Goal: Use online tool/utility: Utilize a website feature to perform a specific function

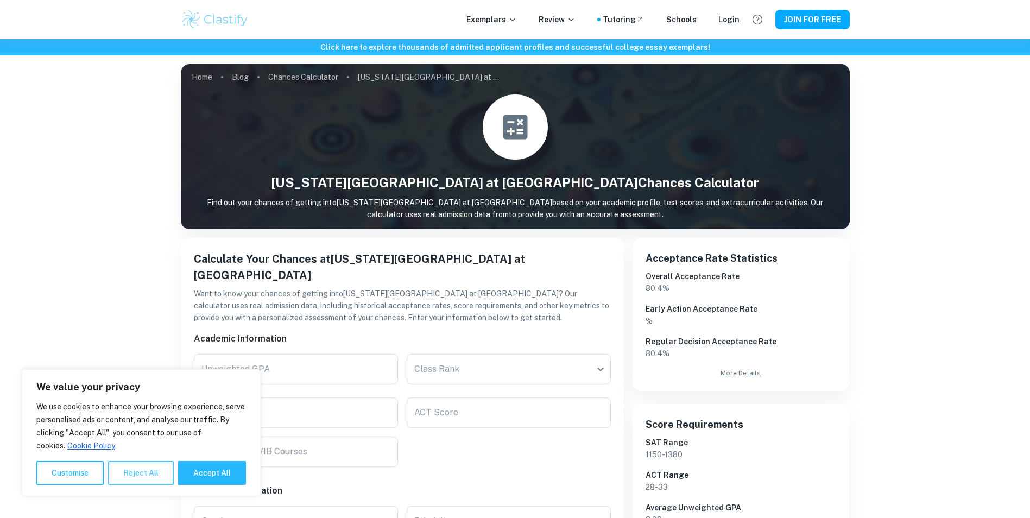
click at [140, 468] on button "Reject All" at bounding box center [141, 473] width 66 height 24
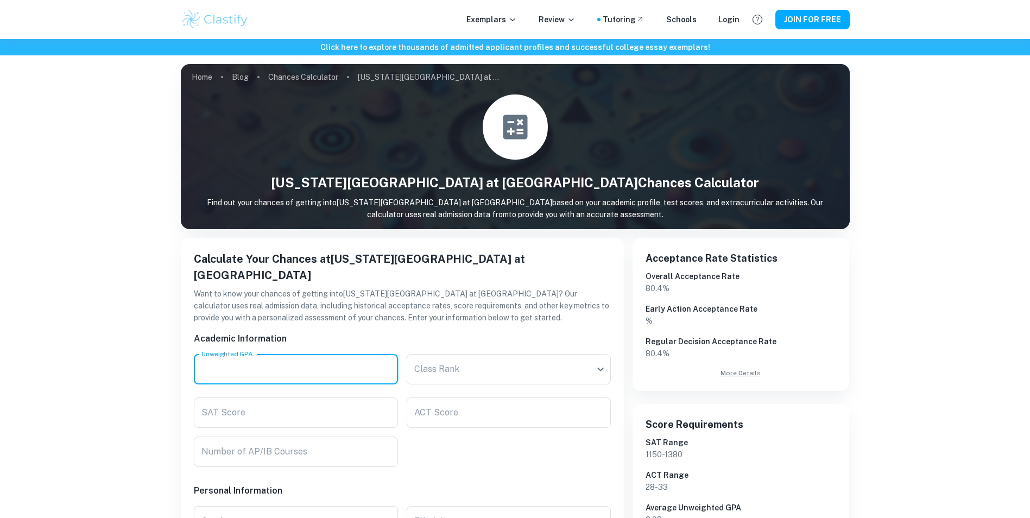
click at [337, 354] on input "Unweighted GPA" at bounding box center [296, 369] width 204 height 30
type input "3.9"
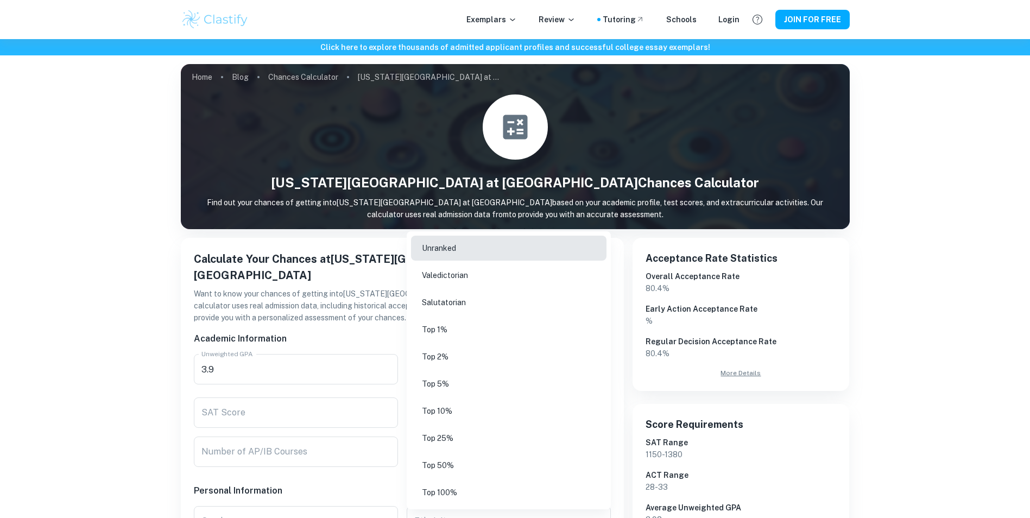
click at [601, 357] on body "We value your privacy We use cookies to enhance your browsing experience, serve…" at bounding box center [515, 298] width 1030 height 518
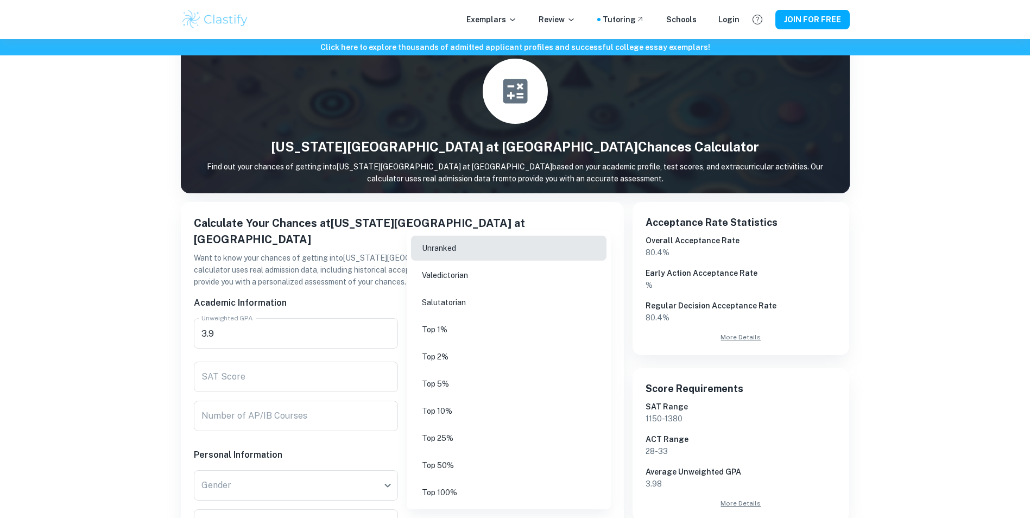
scroll to position [109, 0]
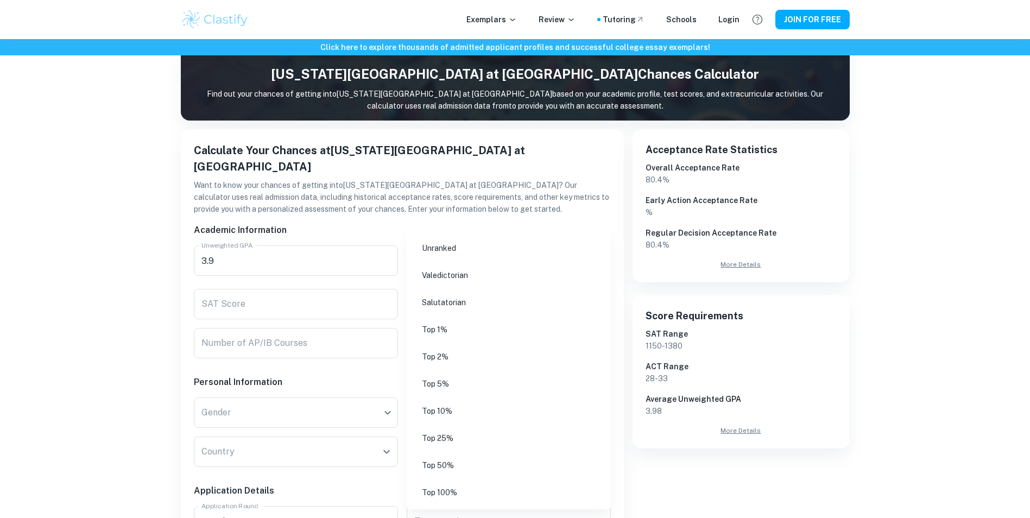
click at [377, 334] on div at bounding box center [515, 259] width 1030 height 518
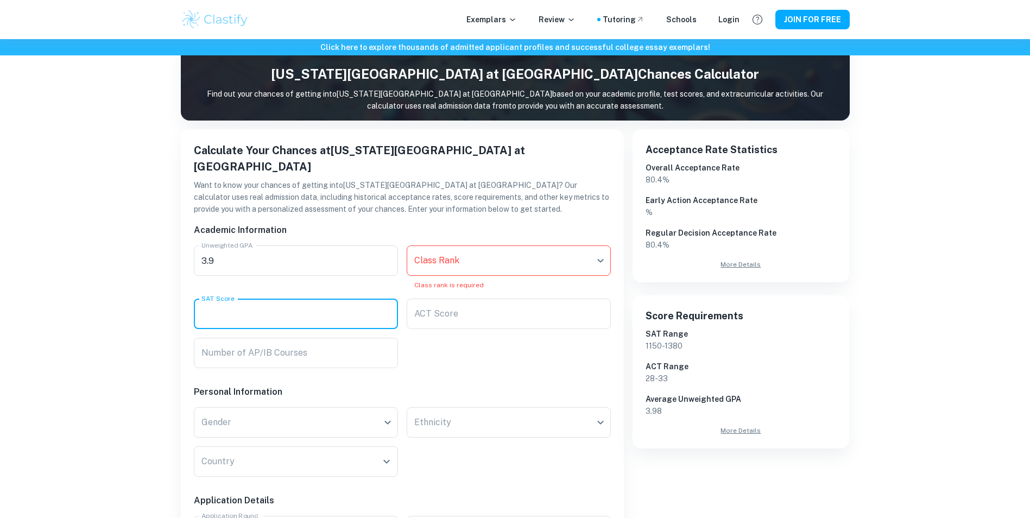
click at [327, 299] on input "SAT Score" at bounding box center [296, 314] width 204 height 30
type input "1270"
click at [392, 411] on body "We value your privacy We use cookies to enhance your browsing experience, serve…" at bounding box center [515, 190] width 1030 height 518
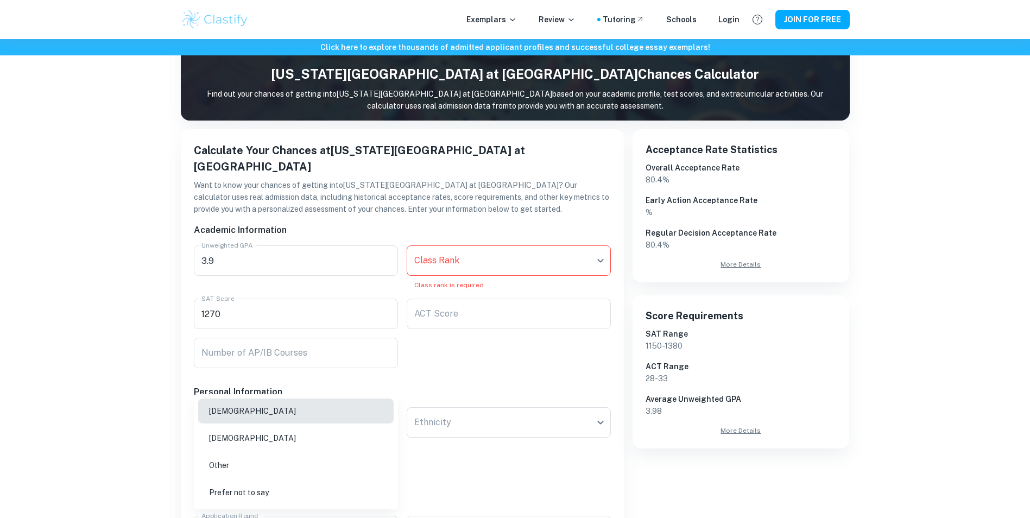
click at [385, 413] on li "[DEMOGRAPHIC_DATA]" at bounding box center [295, 410] width 195 height 25
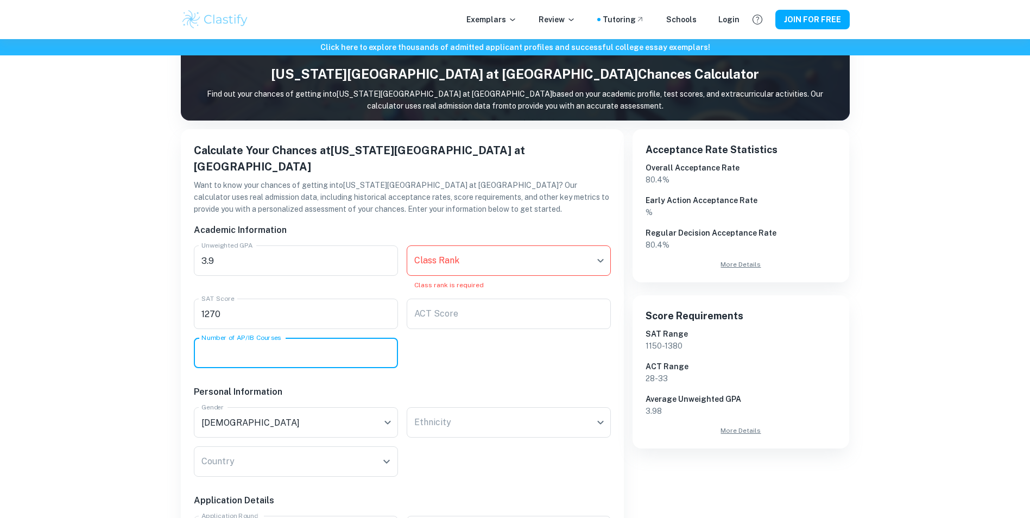
click at [369, 341] on input "Number of AP/IB Courses" at bounding box center [296, 353] width 204 height 30
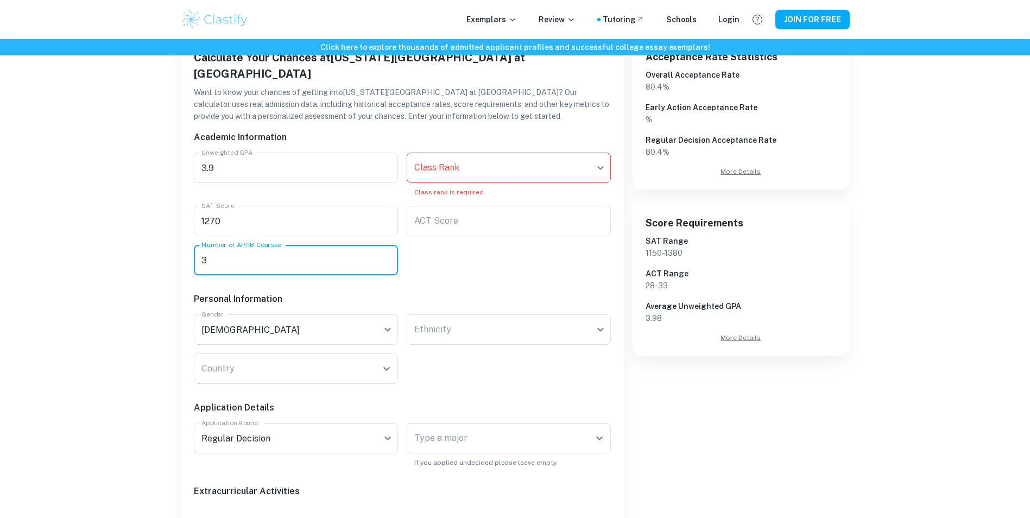
scroll to position [271, 0]
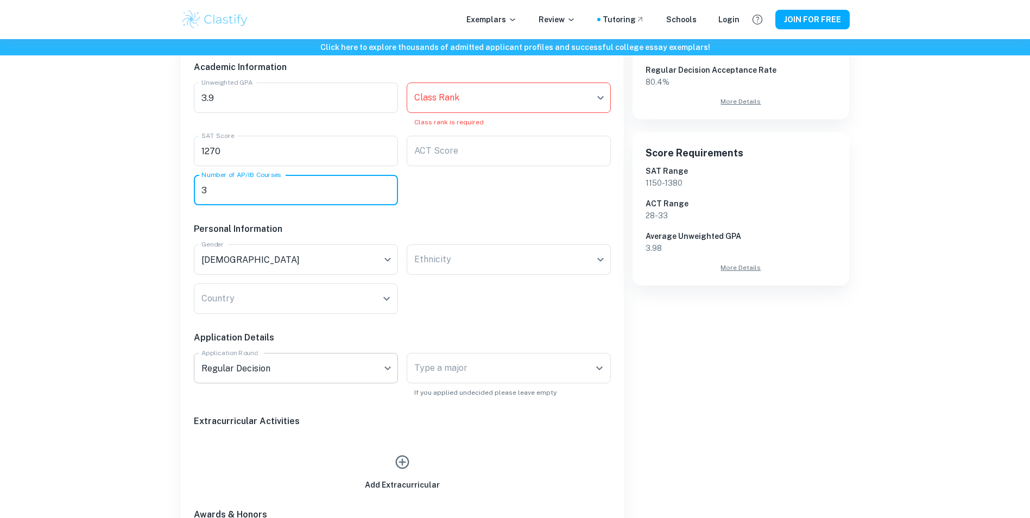
type input "3"
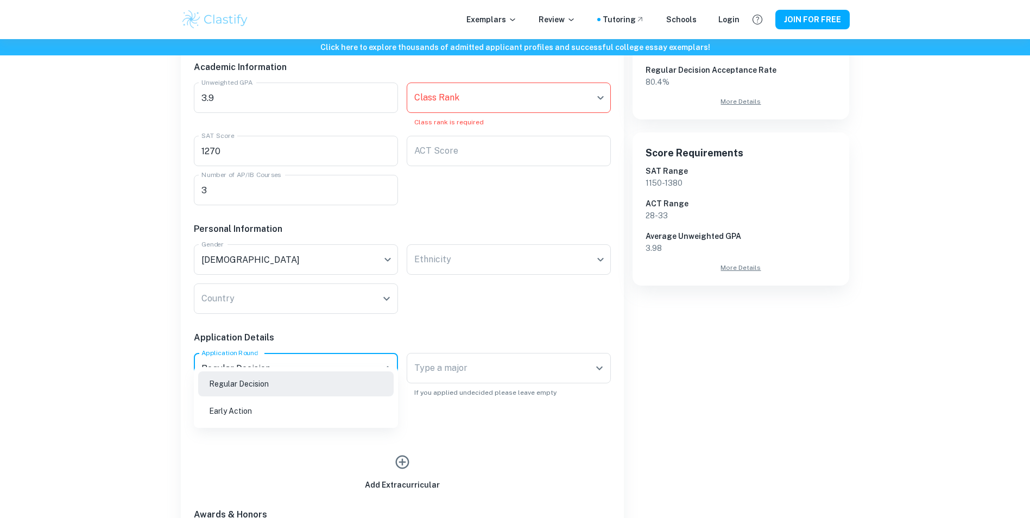
click at [385, 286] on body "We value your privacy We use cookies to enhance your browsing experience, serve…" at bounding box center [515, 27] width 1030 height 518
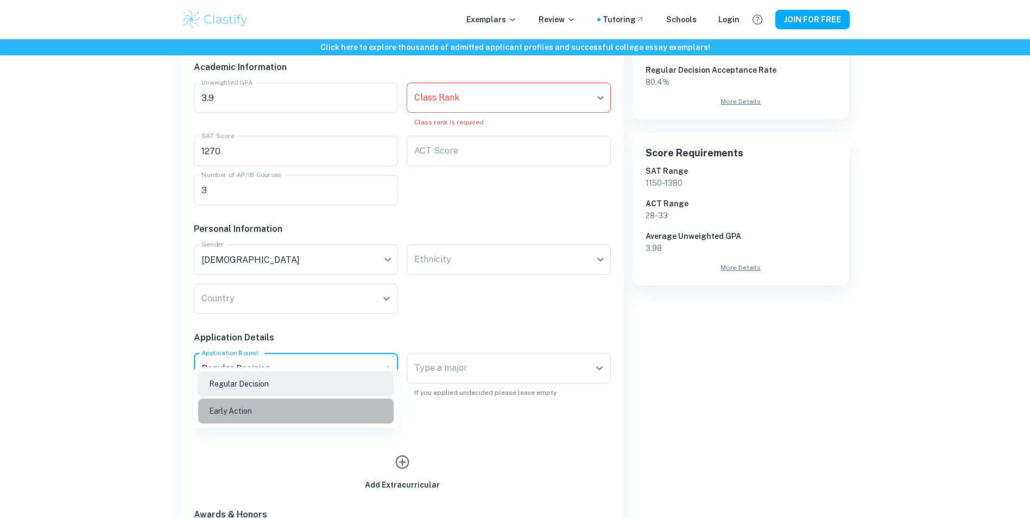
click at [360, 406] on li "Early Action" at bounding box center [295, 410] width 195 height 25
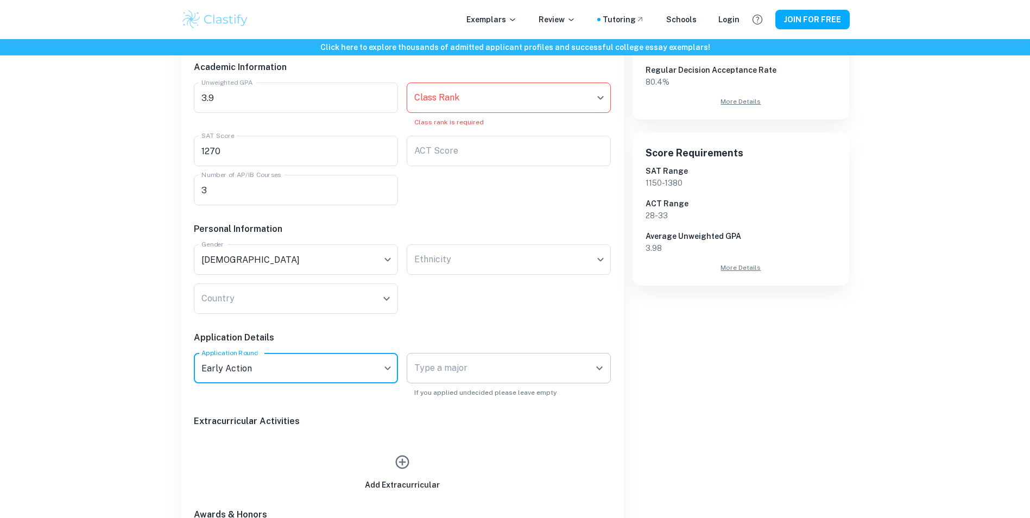
click at [600, 362] on icon "Open" at bounding box center [599, 368] width 13 height 13
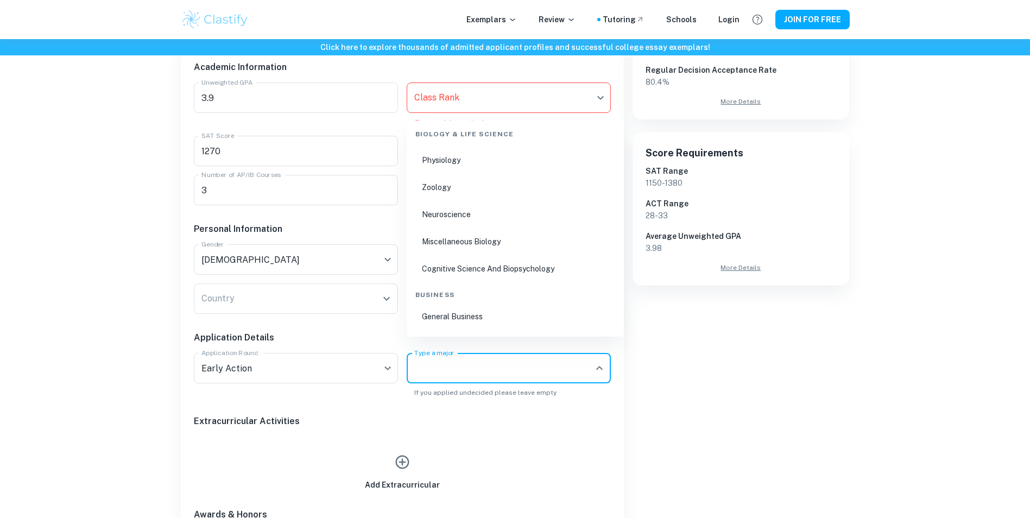
scroll to position [851, 0]
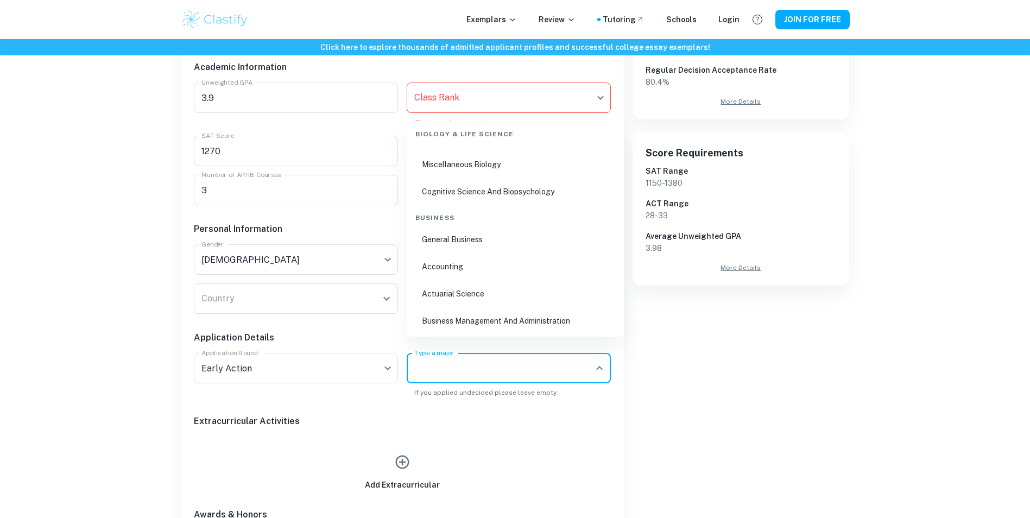
click at [469, 268] on li "Accounting" at bounding box center [515, 266] width 208 height 25
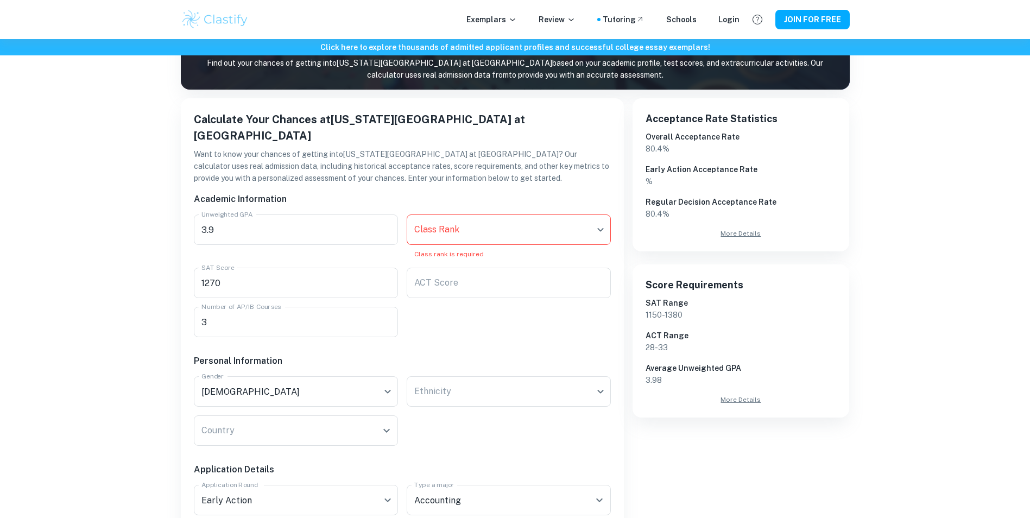
scroll to position [109, 0]
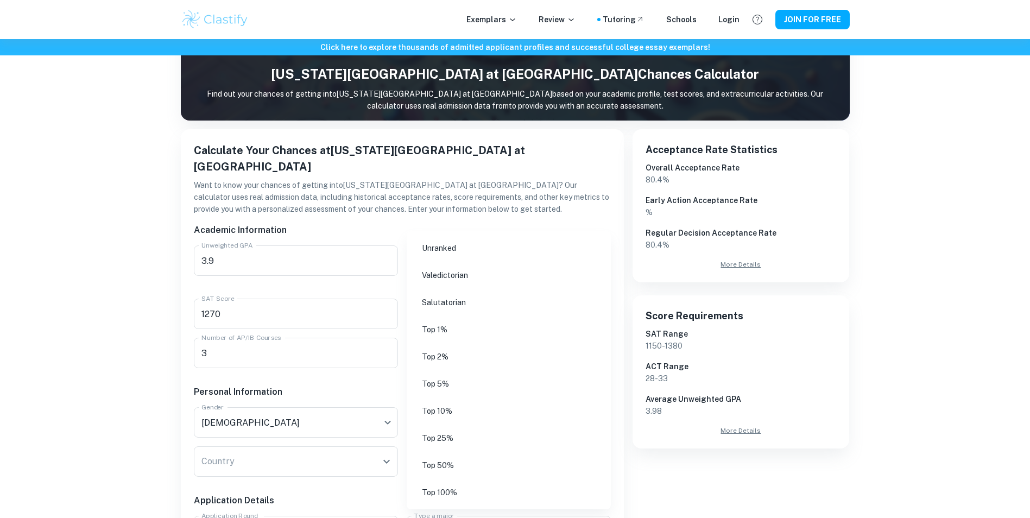
click at [482, 246] on body "We value your privacy We use cookies to enhance your browsing experience, serve…" at bounding box center [515, 190] width 1030 height 518
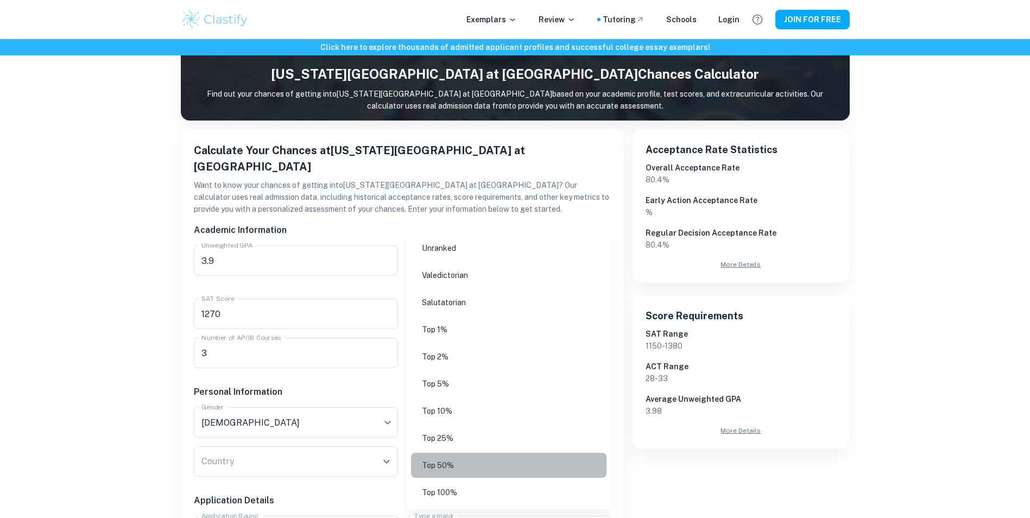
click at [474, 463] on li "Top 50%" at bounding box center [508, 465] width 195 height 25
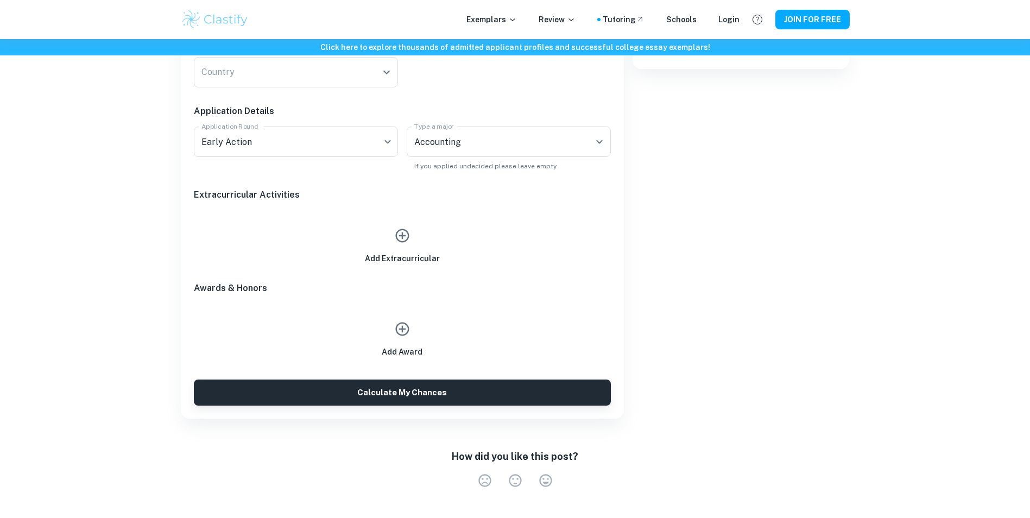
scroll to position [489, 0]
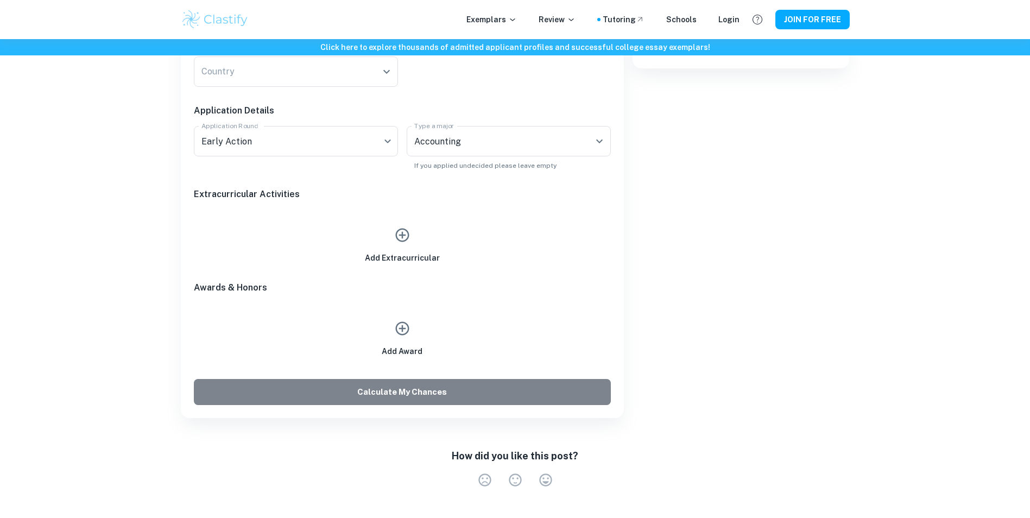
click at [470, 383] on button "Calculate My Chances" at bounding box center [402, 392] width 417 height 26
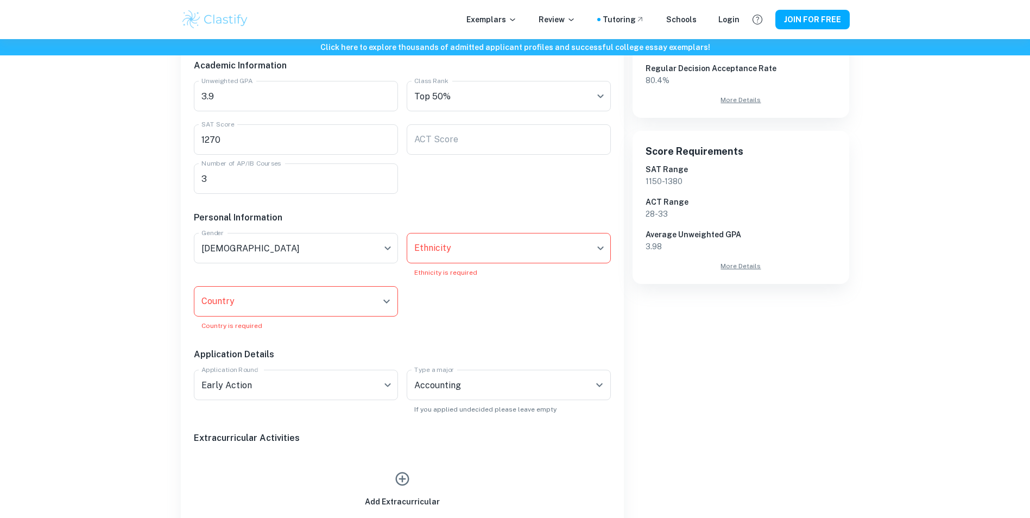
scroll to position [271, 0]
click at [388, 296] on icon "Open" at bounding box center [386, 302] width 13 height 13
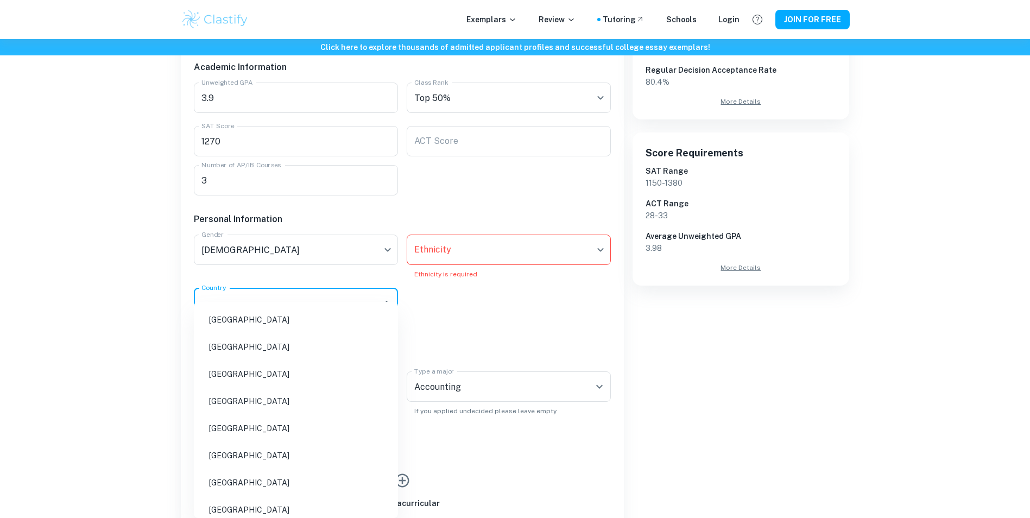
scroll to position [5015, 0]
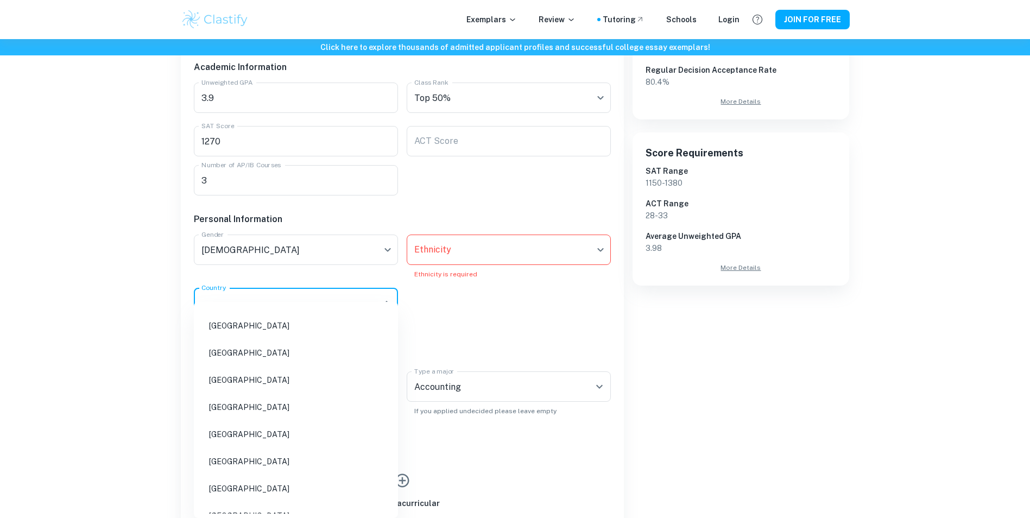
click at [306, 358] on li "[GEOGRAPHIC_DATA]" at bounding box center [295, 352] width 195 height 25
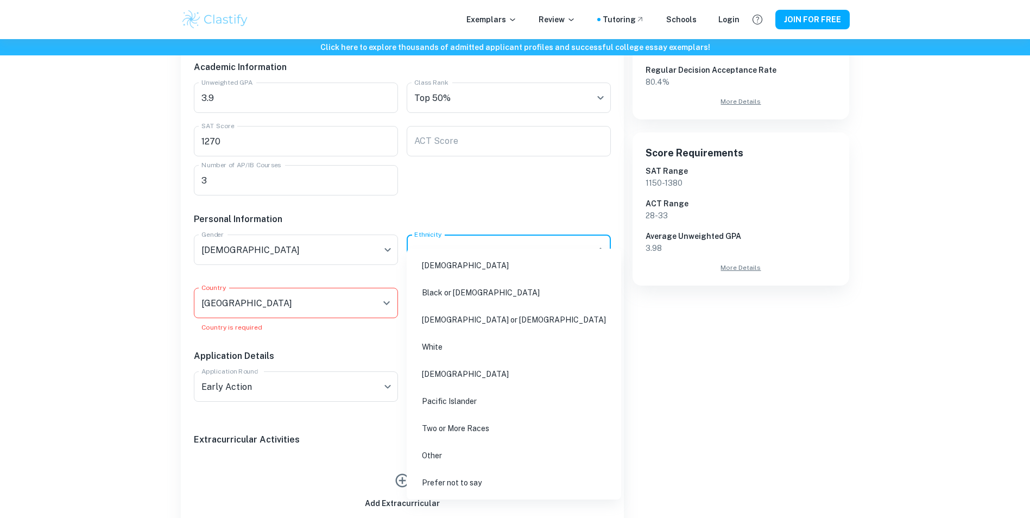
click at [605, 234] on body "We value your privacy We use cookies to enhance your browsing experience, serve…" at bounding box center [515, 27] width 1030 height 518
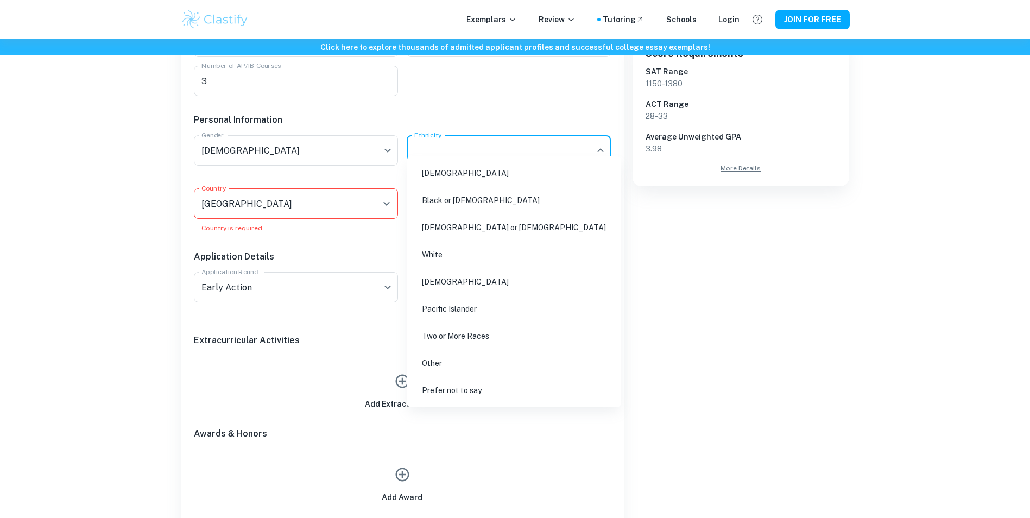
scroll to position [380, 0]
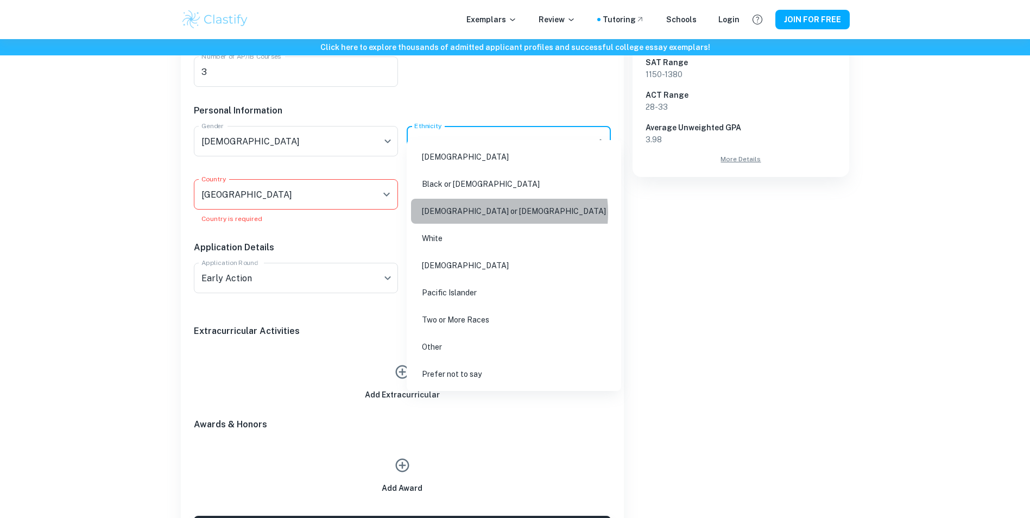
click at [489, 213] on li "[DEMOGRAPHIC_DATA] or [DEMOGRAPHIC_DATA]" at bounding box center [514, 211] width 206 height 25
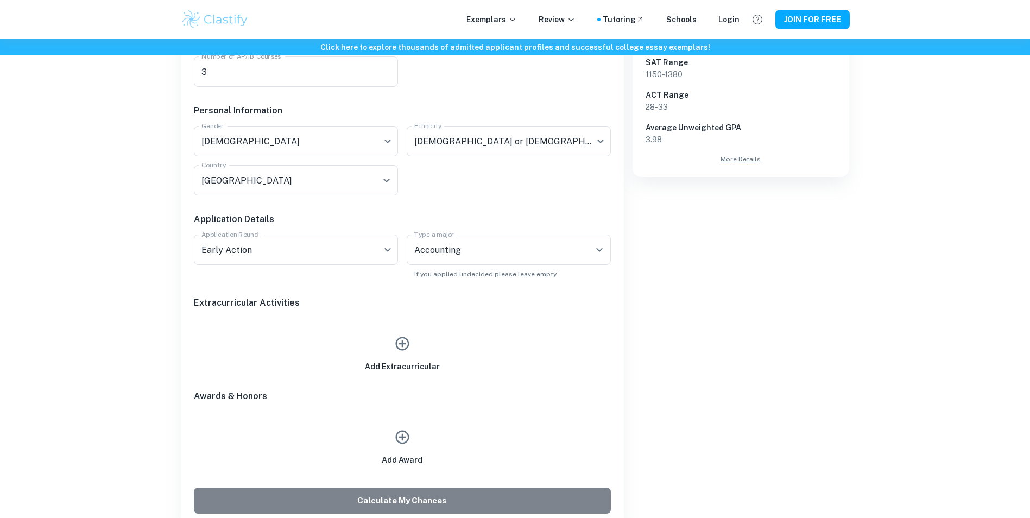
click at [430, 488] on button "Calculate My Chances" at bounding box center [402, 501] width 417 height 26
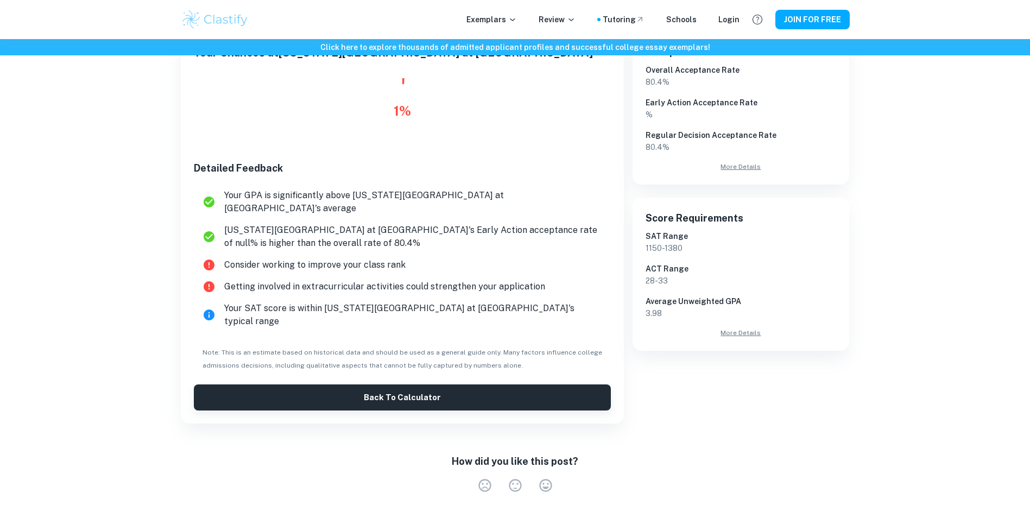
scroll to position [217, 0]
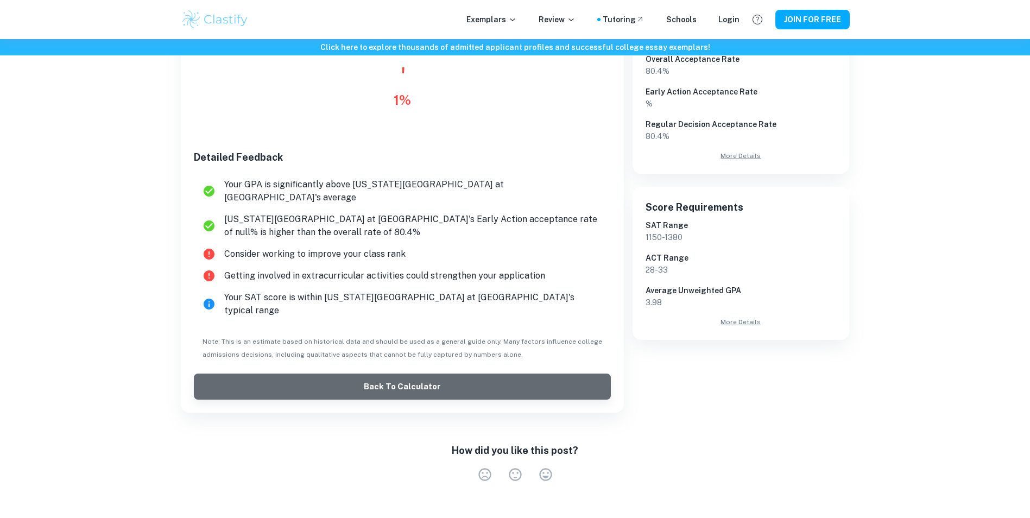
click at [491, 373] on button "Back to Calculator" at bounding box center [402, 386] width 417 height 26
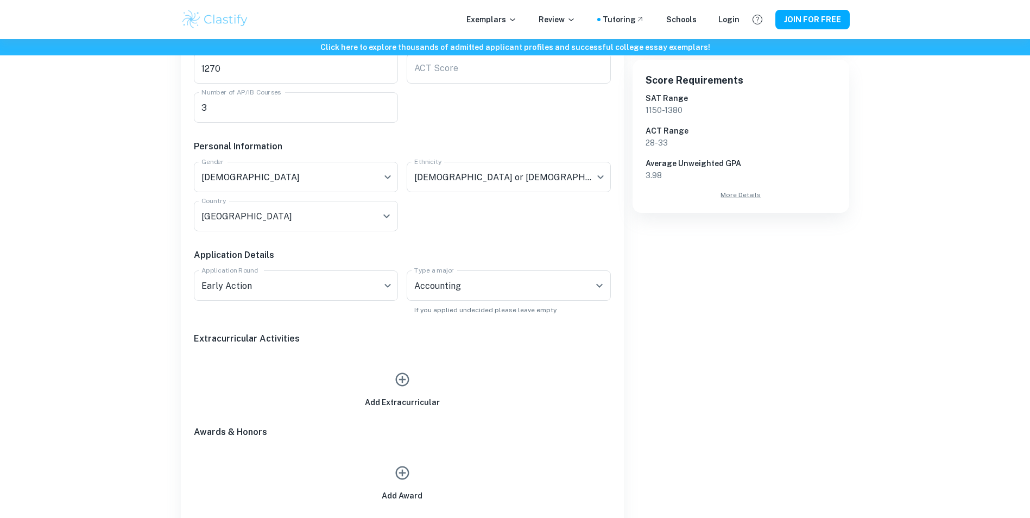
scroll to position [380, 0]
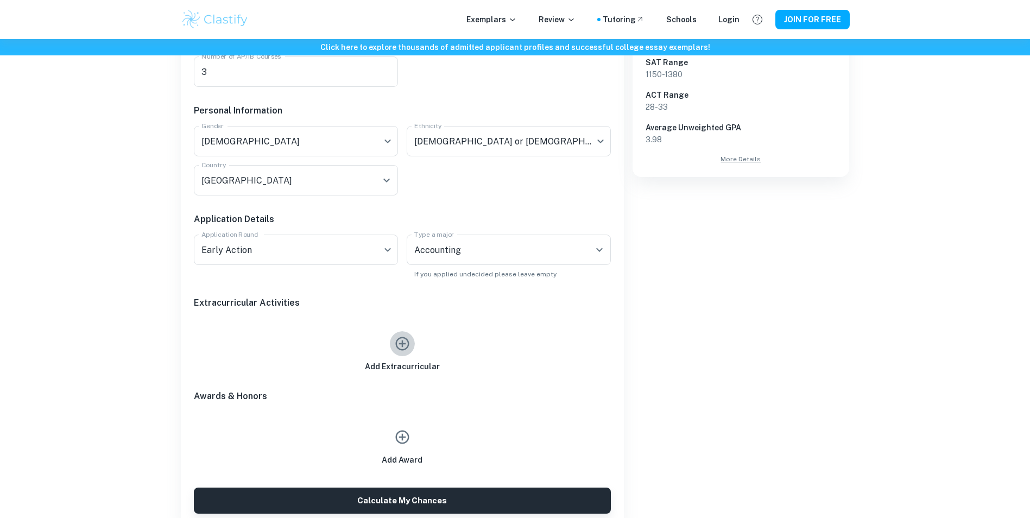
click at [406, 337] on icon "button" at bounding box center [402, 344] width 14 height 14
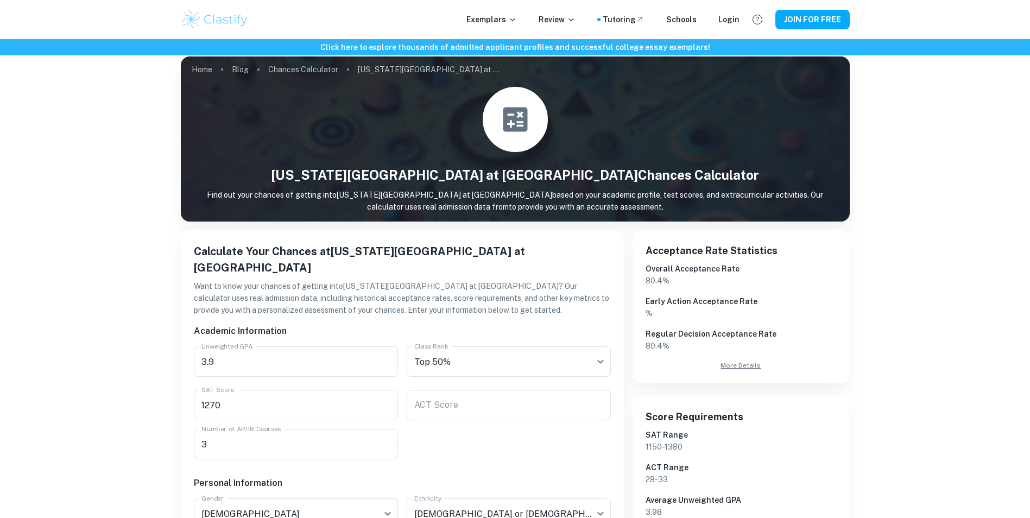
scroll to position [0, 0]
